Goal: Task Accomplishment & Management: Complete application form

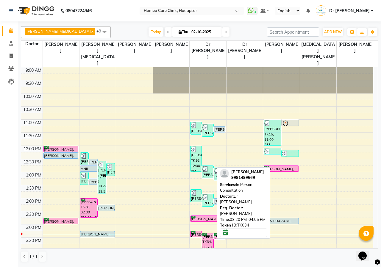
click at [205, 233] on div "[PERSON_NAME], TK34, 03:20 PM-04:05 PM, In Person - Consultation" at bounding box center [207, 242] width 11 height 19
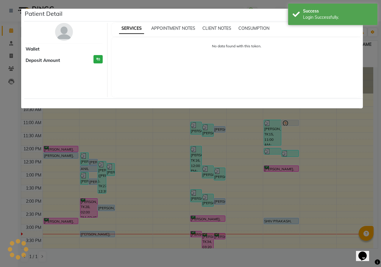
select select "6"
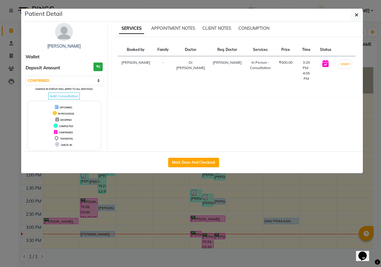
click at [63, 35] on img at bounding box center [64, 32] width 18 height 18
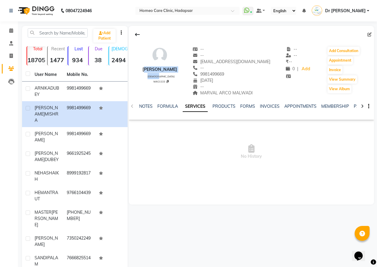
drag, startPoint x: 142, startPoint y: 69, endPoint x: 189, endPoint y: 74, distance: 46.6
click at [189, 74] on div "[PERSON_NAME] [DEMOGRAPHIC_DATA] MAG1133 -- -- [EMAIL_ADDRESS][DOMAIN_NAME] -- …" at bounding box center [251, 68] width 245 height 56
drag, startPoint x: 146, startPoint y: 76, endPoint x: 145, endPoint y: 71, distance: 5.0
click at [146, 76] on div "[PERSON_NAME] [DEMOGRAPHIC_DATA] MAG1133" at bounding box center [159, 71] width 35 height 50
click at [144, 77] on div "[PERSON_NAME] [DEMOGRAPHIC_DATA] MAG1133" at bounding box center [159, 71] width 35 height 50
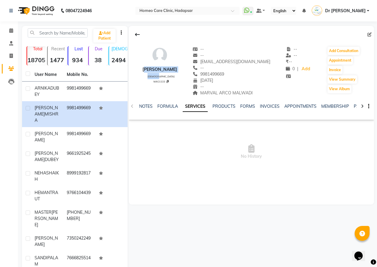
click at [143, 70] on div "[PERSON_NAME]" at bounding box center [159, 69] width 35 height 6
drag, startPoint x: 143, startPoint y: 70, endPoint x: 169, endPoint y: 71, distance: 25.9
click at [169, 71] on div "[PERSON_NAME]" at bounding box center [159, 69] width 35 height 6
click at [250, 105] on link "FORMS" at bounding box center [247, 106] width 15 height 5
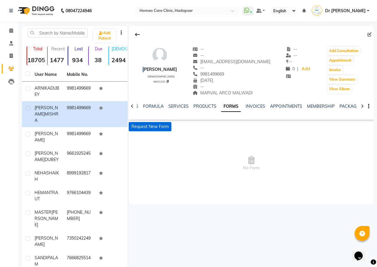
click at [158, 123] on button "Request New Form" at bounding box center [150, 126] width 43 height 9
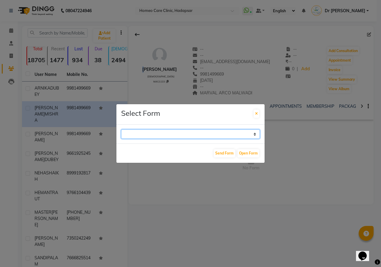
click at [162, 132] on select "Case Taking Form" at bounding box center [190, 134] width 139 height 9
select select "196"
click at [121, 130] on select "Case Taking Form" at bounding box center [190, 134] width 139 height 9
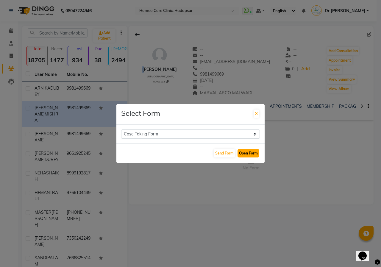
click at [249, 152] on button "Open Form" at bounding box center [249, 153] width 22 height 8
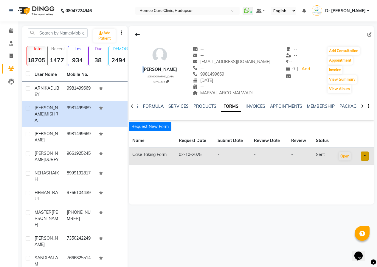
drag, startPoint x: 208, startPoint y: 72, endPoint x: 236, endPoint y: 74, distance: 28.3
click at [236, 74] on div "9981499669" at bounding box center [232, 74] width 78 height 6
copy span "9981499669"
